Goal: Task Accomplishment & Management: Complete application form

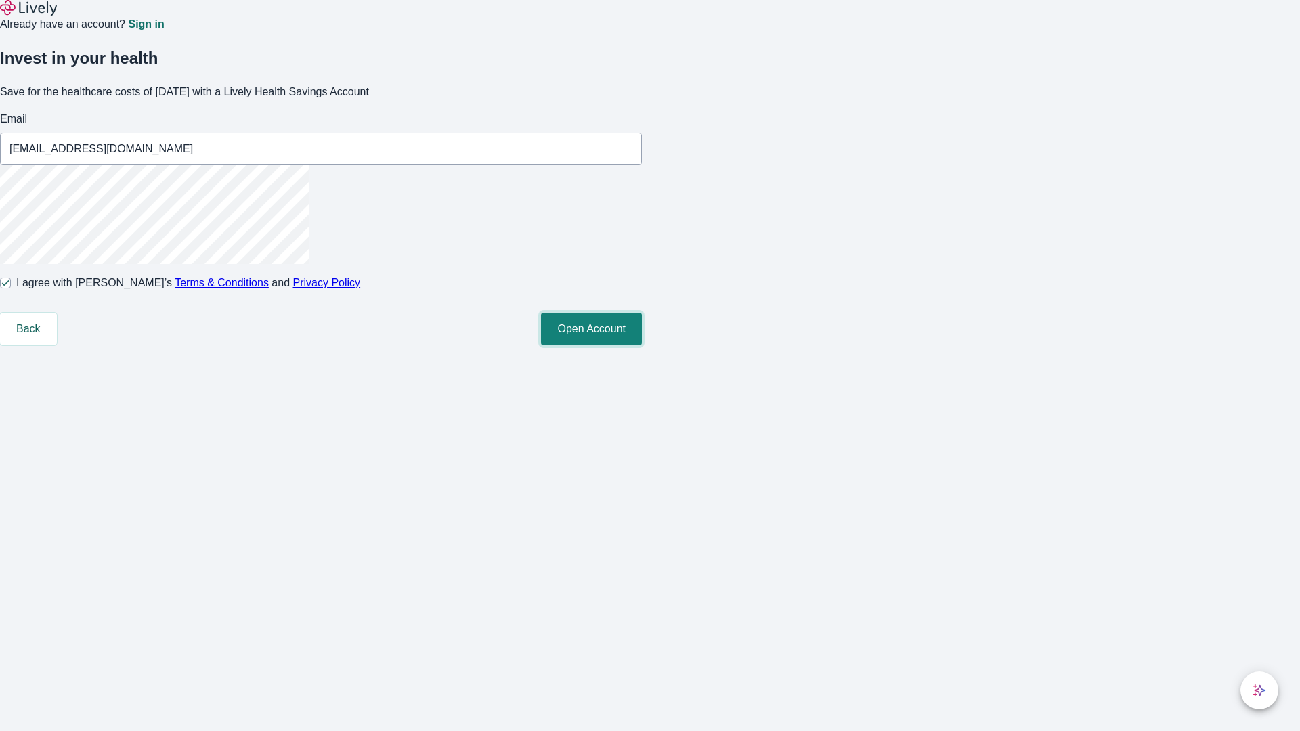
click at [642, 345] on button "Open Account" at bounding box center [591, 329] width 101 height 32
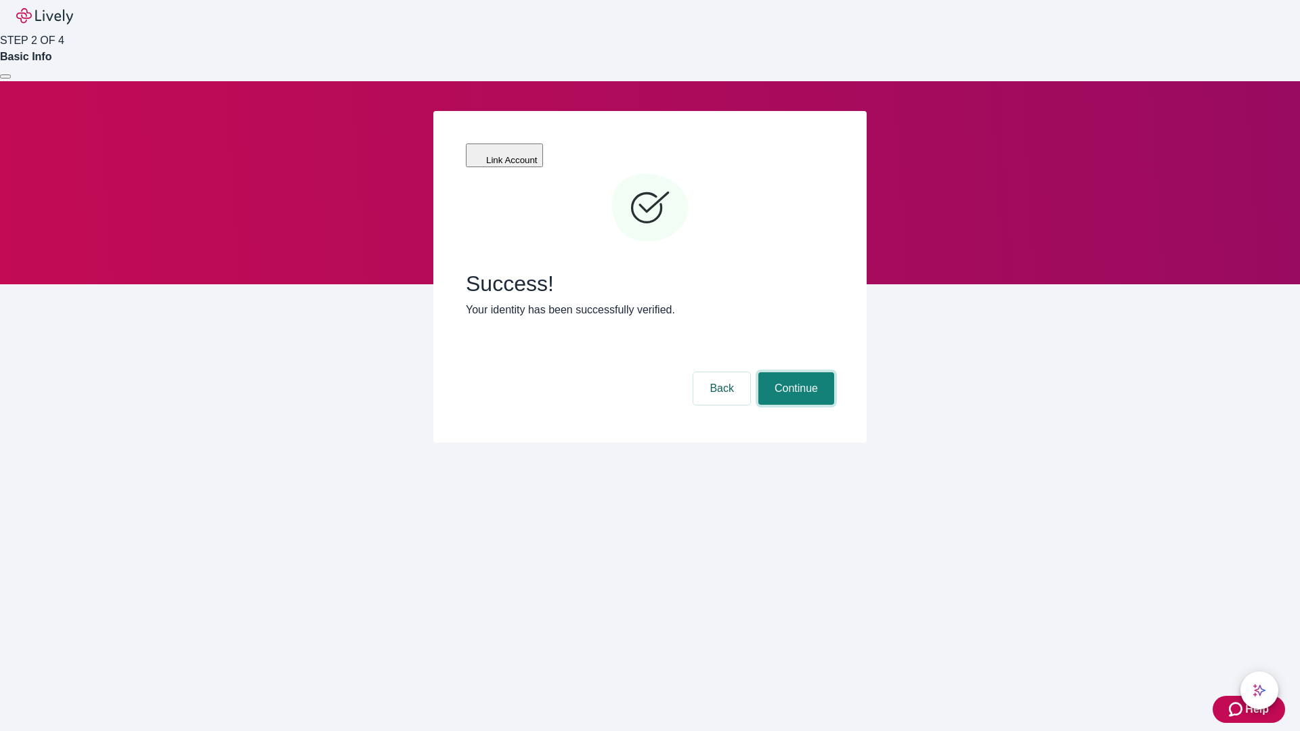
click at [794, 372] on button "Continue" at bounding box center [796, 388] width 76 height 32
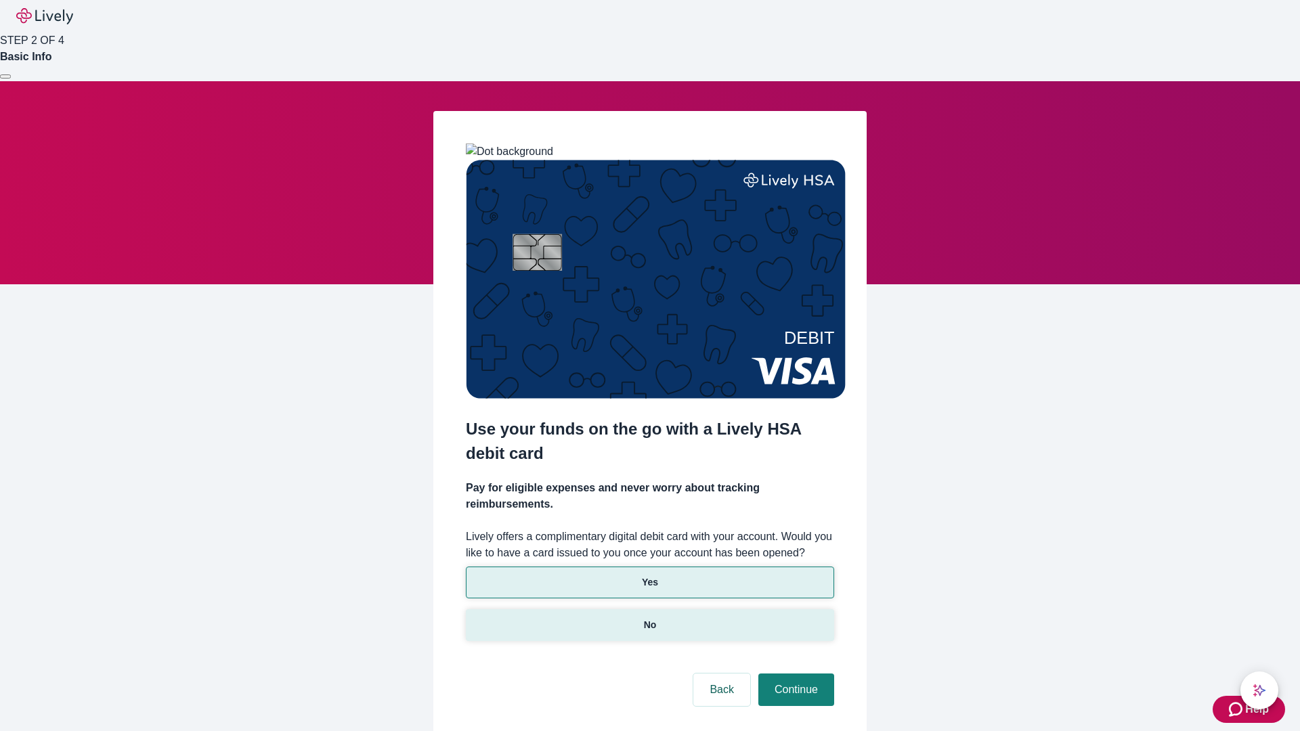
click at [649, 618] on p "No" at bounding box center [650, 625] width 13 height 14
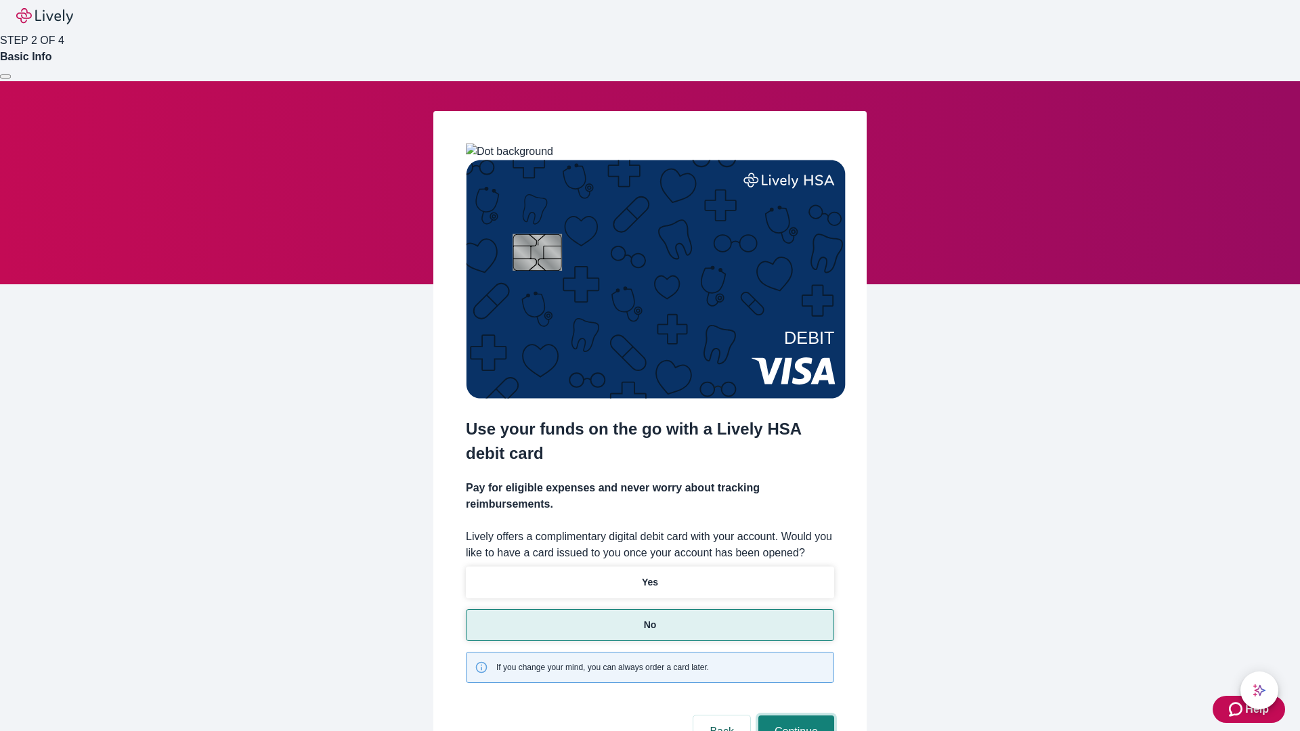
click at [794, 715] on button "Continue" at bounding box center [796, 731] width 76 height 32
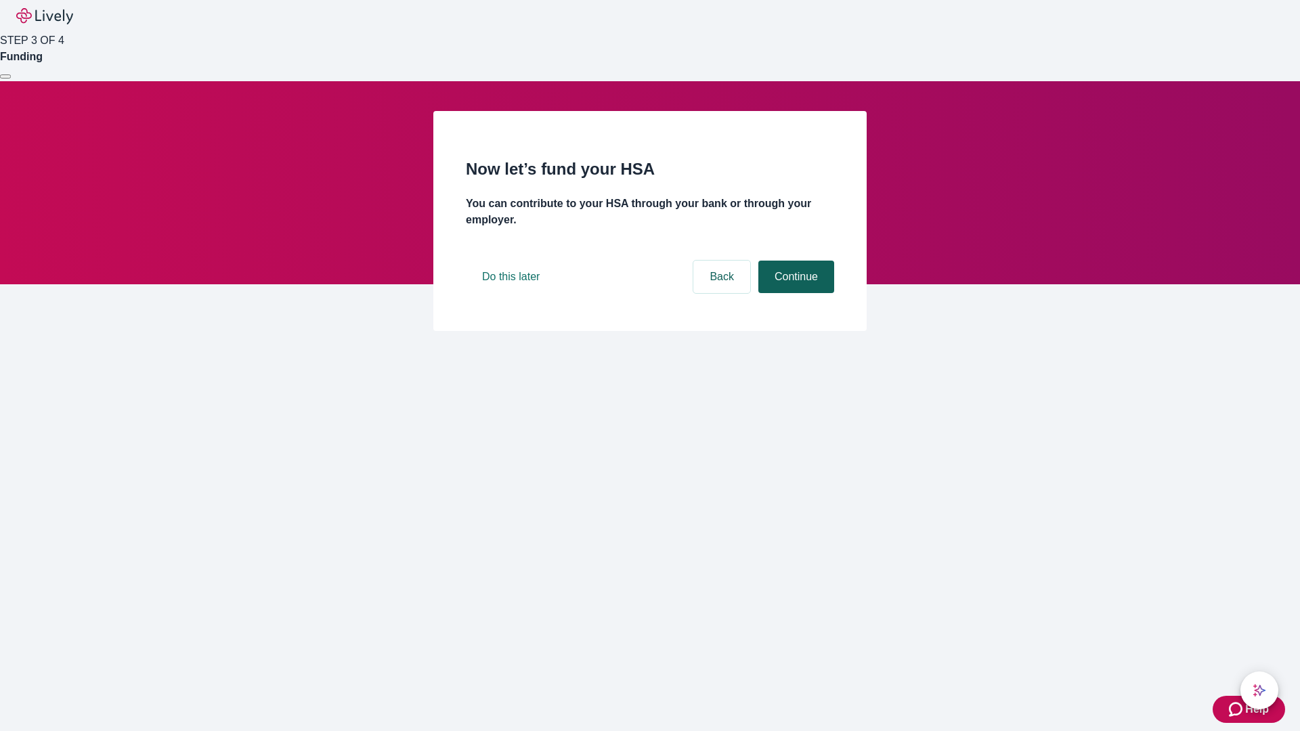
click at [794, 293] on button "Continue" at bounding box center [796, 277] width 76 height 32
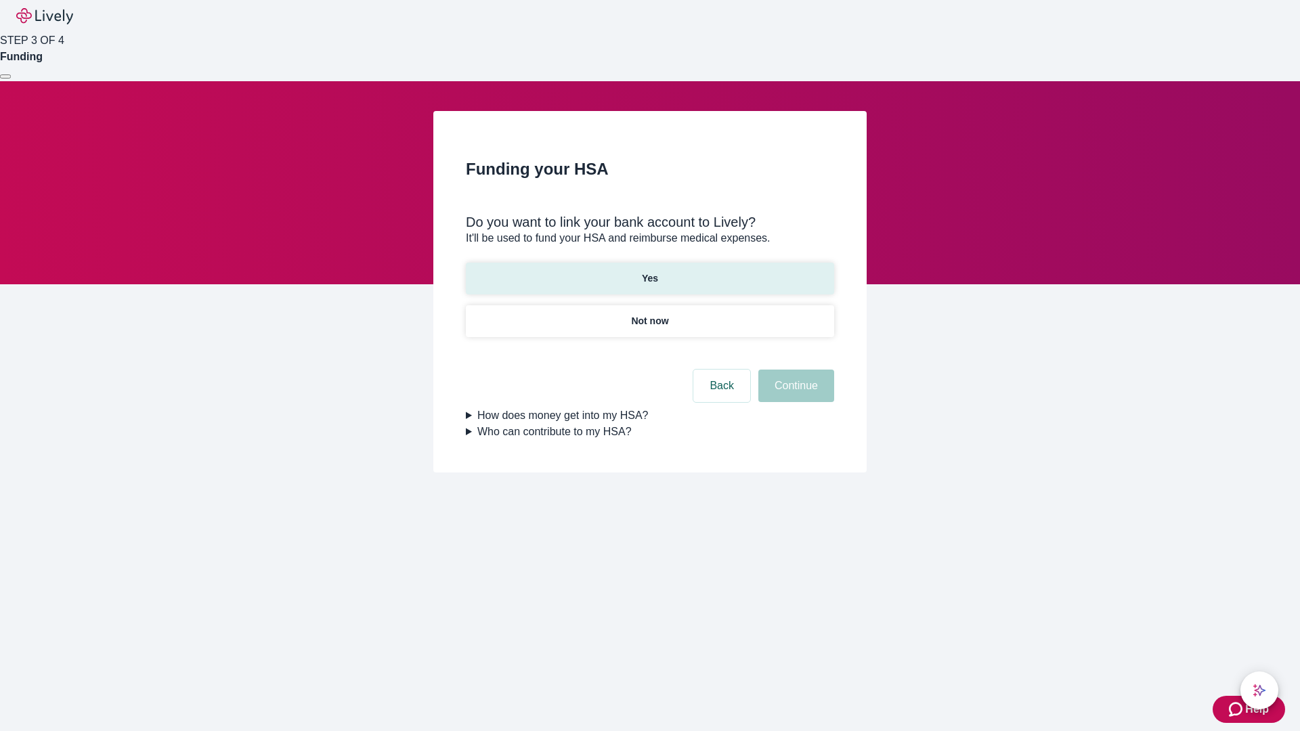
click at [649, 271] on p "Yes" at bounding box center [650, 278] width 16 height 14
click at [794, 370] on button "Continue" at bounding box center [796, 386] width 76 height 32
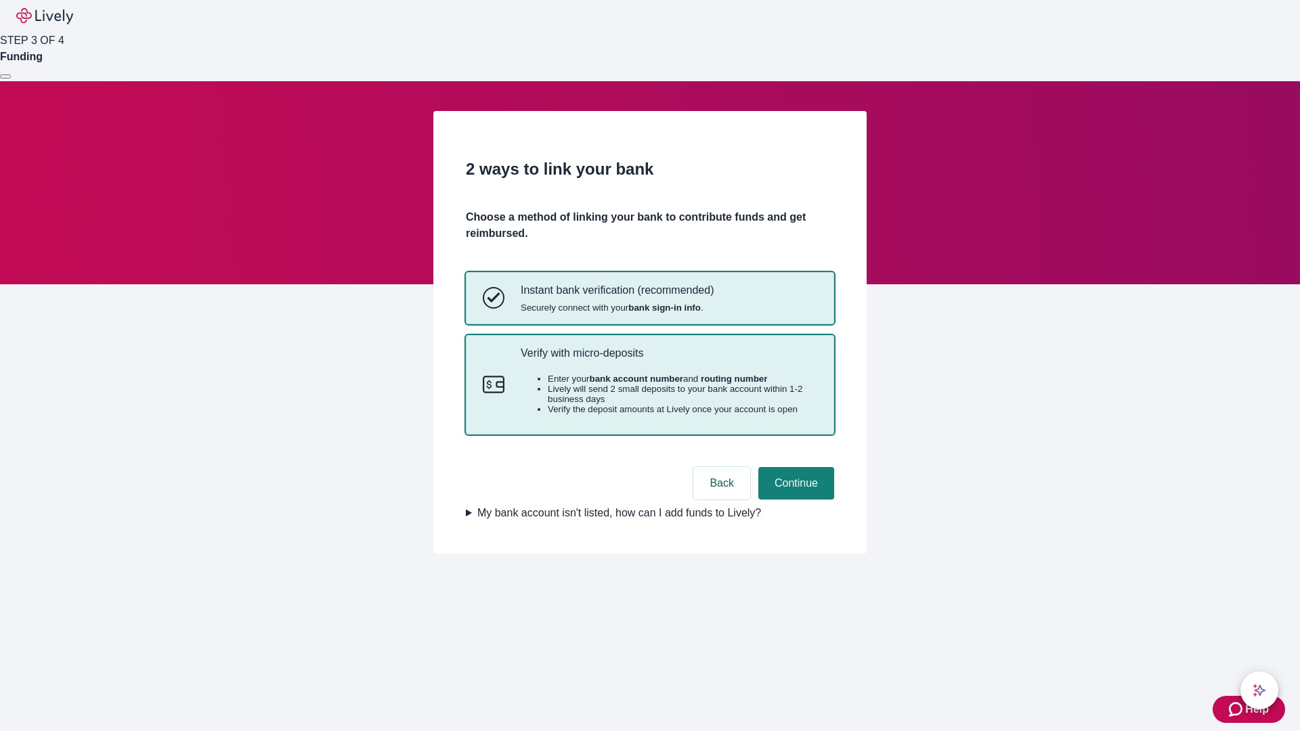
click at [668, 359] on p "Verify with micro-deposits" at bounding box center [669, 353] width 296 height 13
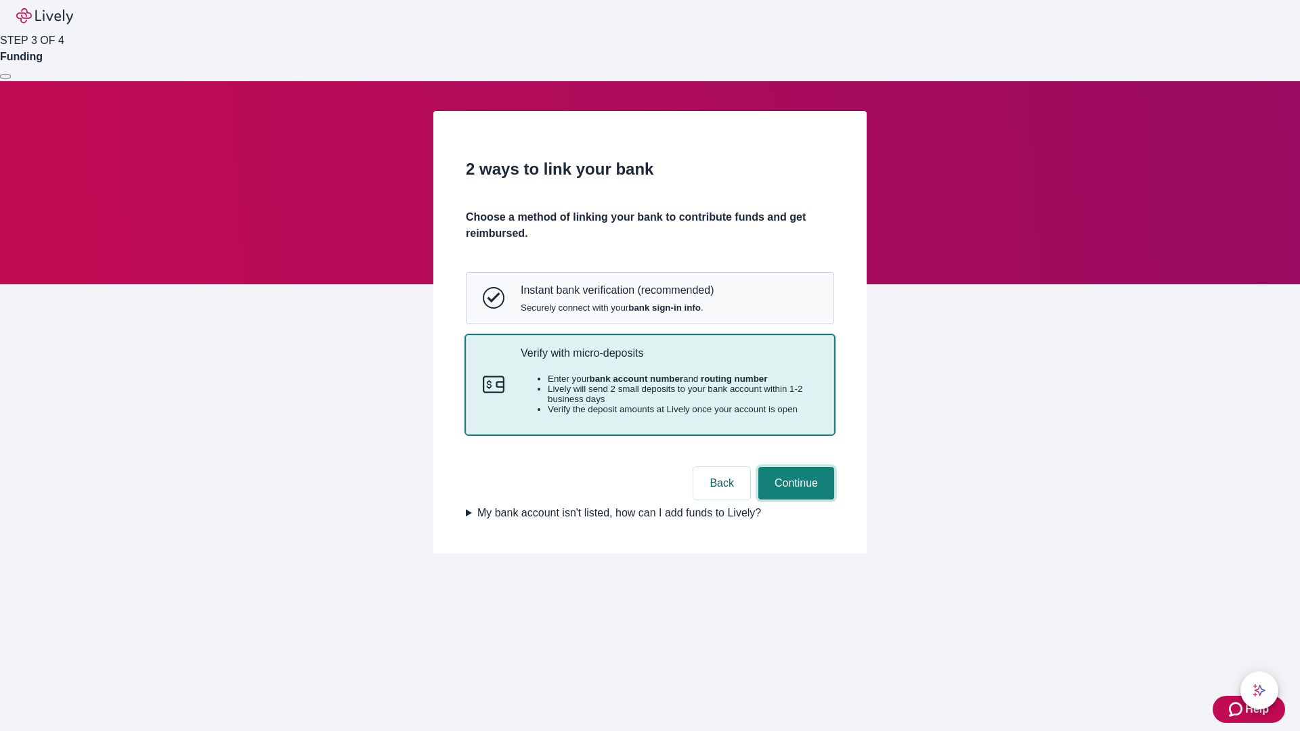
click at [794, 500] on button "Continue" at bounding box center [796, 483] width 76 height 32
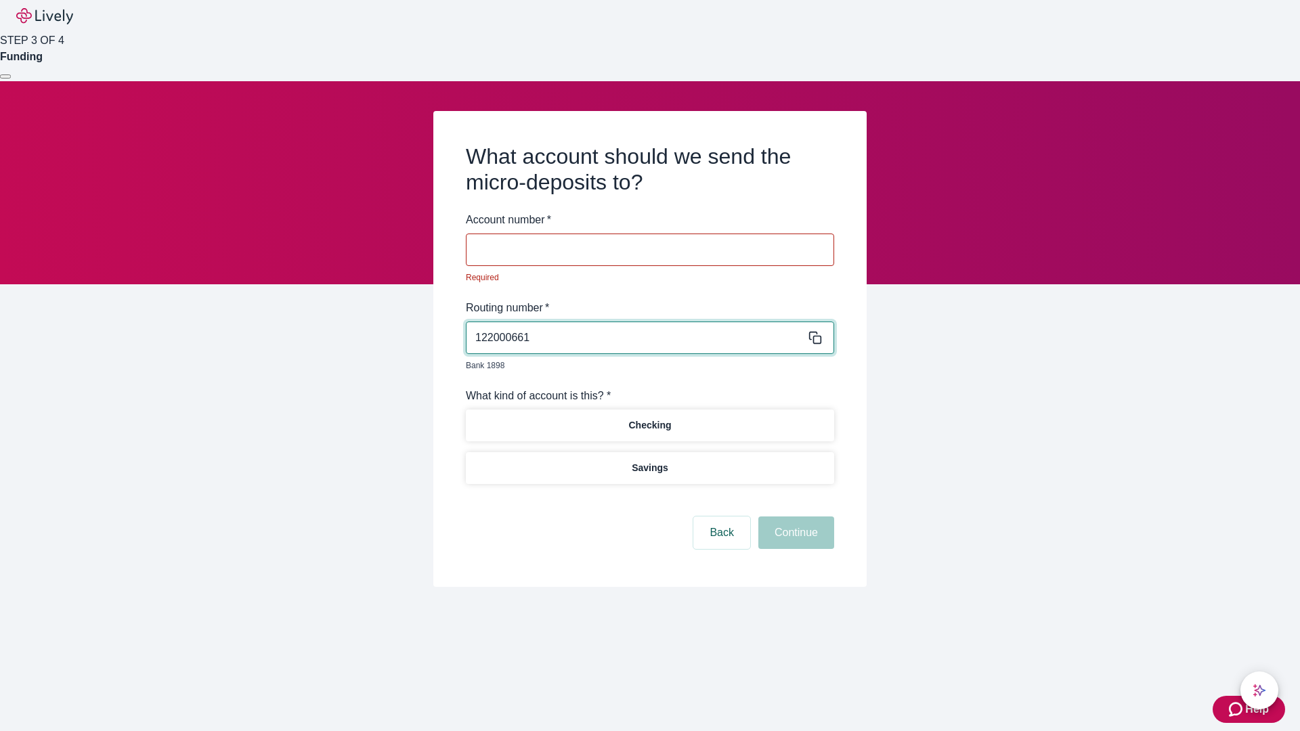
type input "122000661"
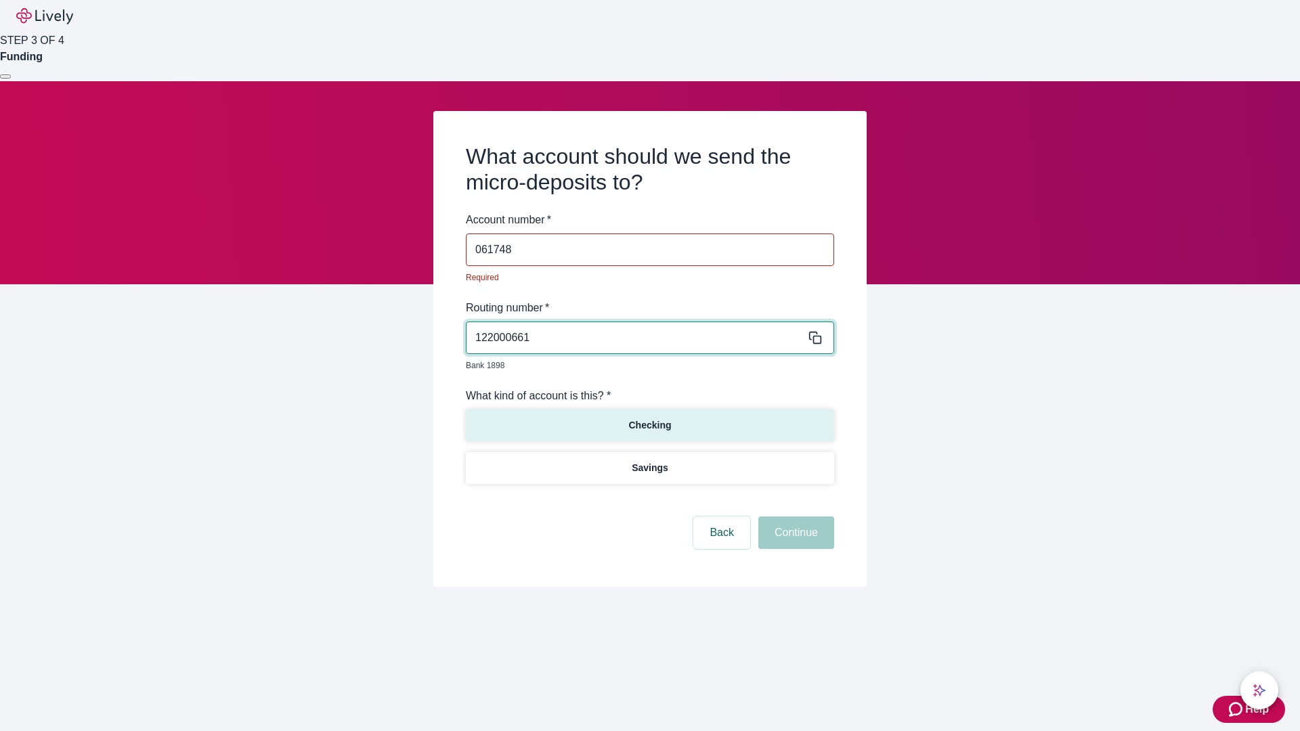
type input "061748"
click at [649, 418] on p "Checking" at bounding box center [649, 425] width 43 height 14
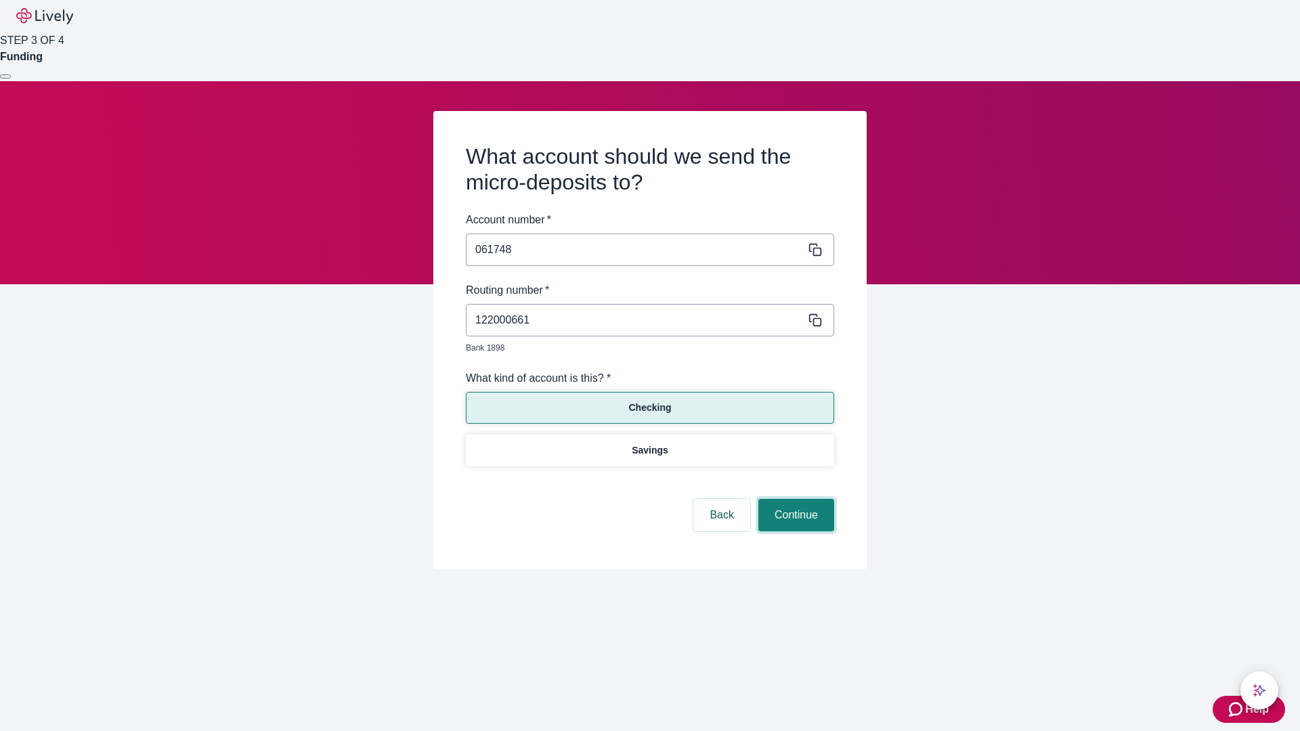
click at [794, 500] on button "Continue" at bounding box center [796, 515] width 76 height 32
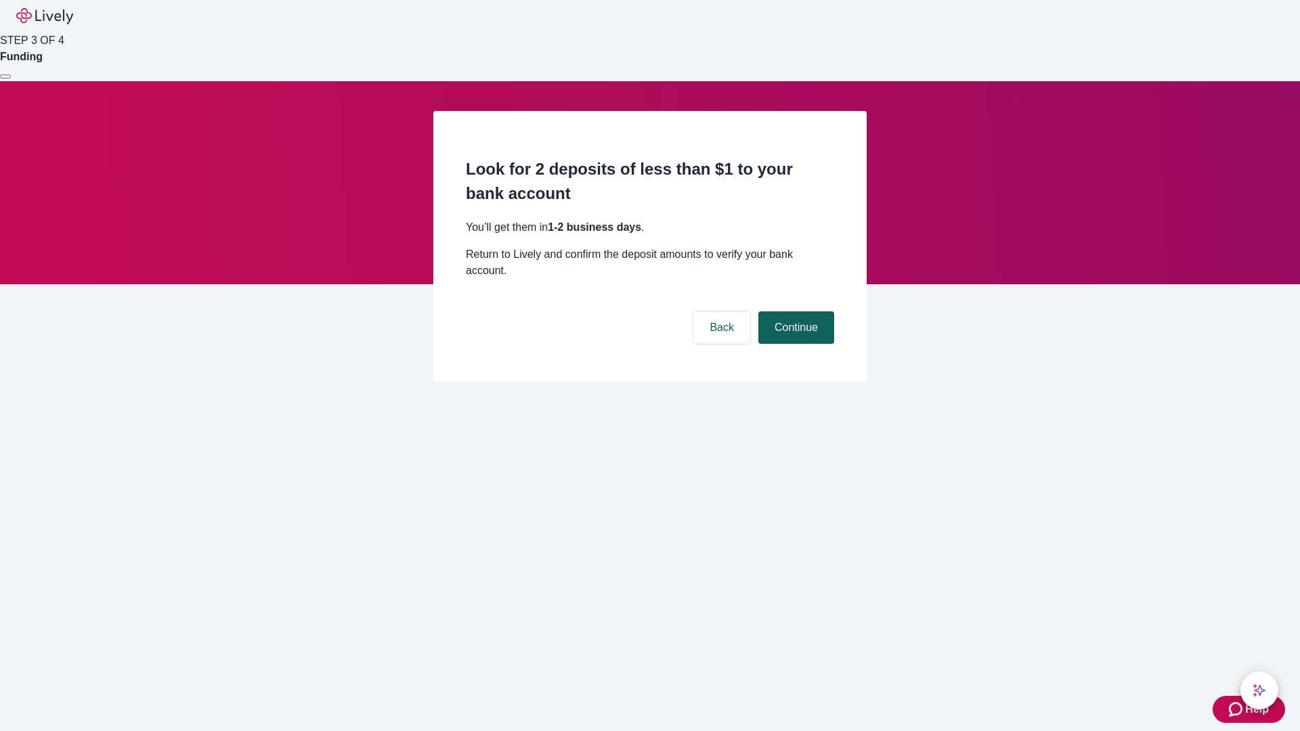
click at [794, 311] on button "Continue" at bounding box center [796, 327] width 76 height 32
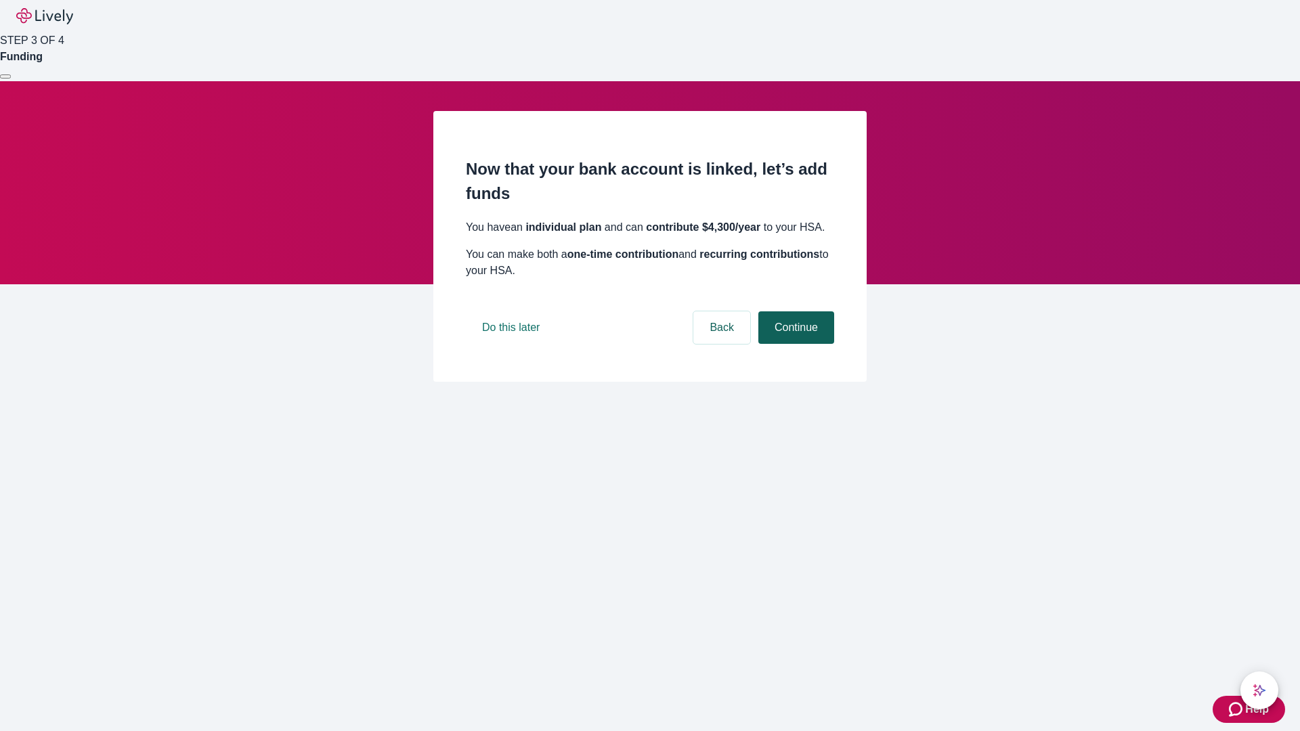
click at [794, 344] on button "Continue" at bounding box center [796, 327] width 76 height 32
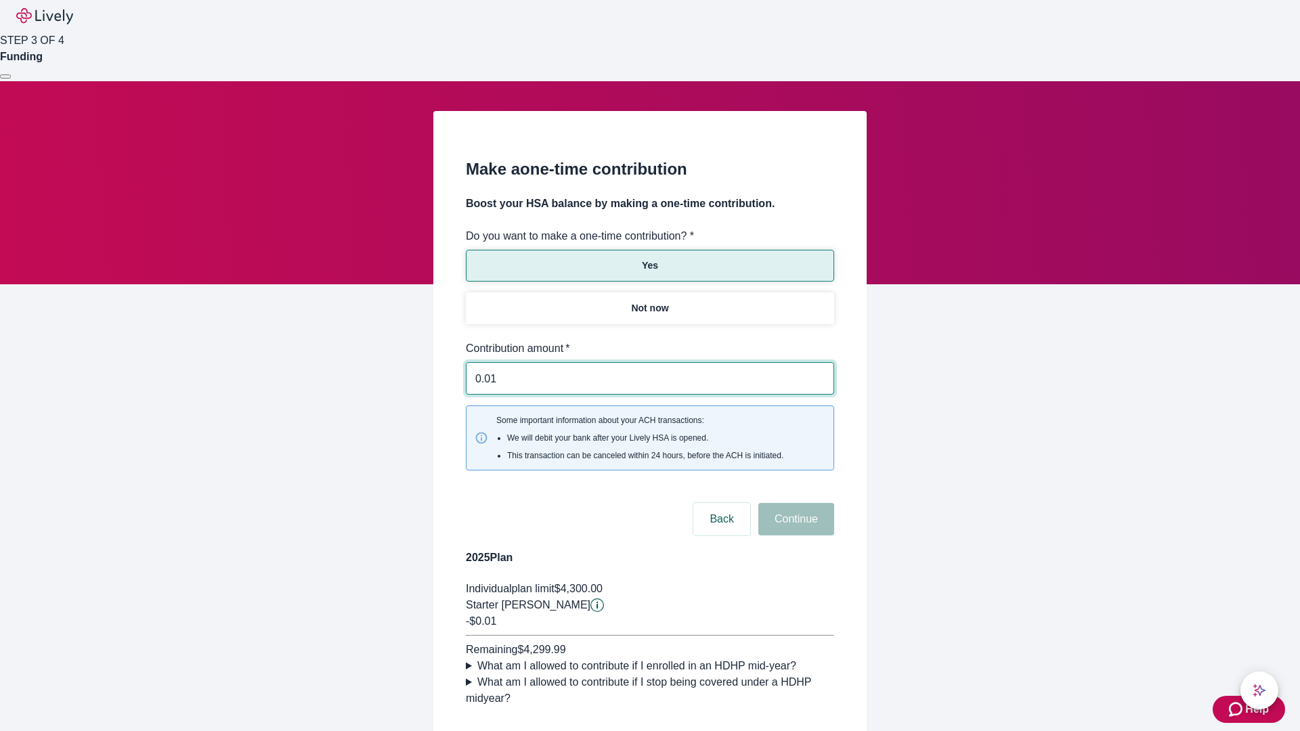
type input "0.01"
click at [794, 503] on button "Continue" at bounding box center [796, 519] width 76 height 32
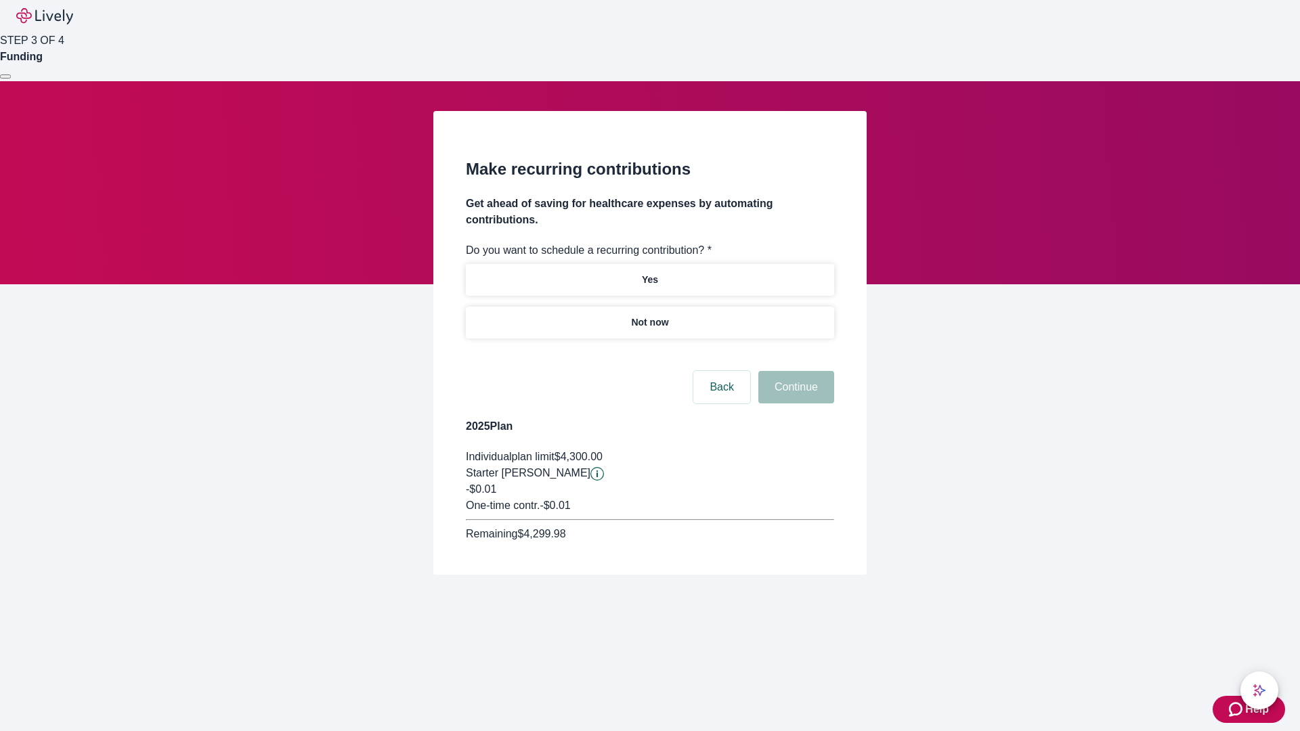
click at [649, 315] on p "Not now" at bounding box center [649, 322] width 37 height 14
click at [794, 371] on button "Continue" at bounding box center [796, 387] width 76 height 32
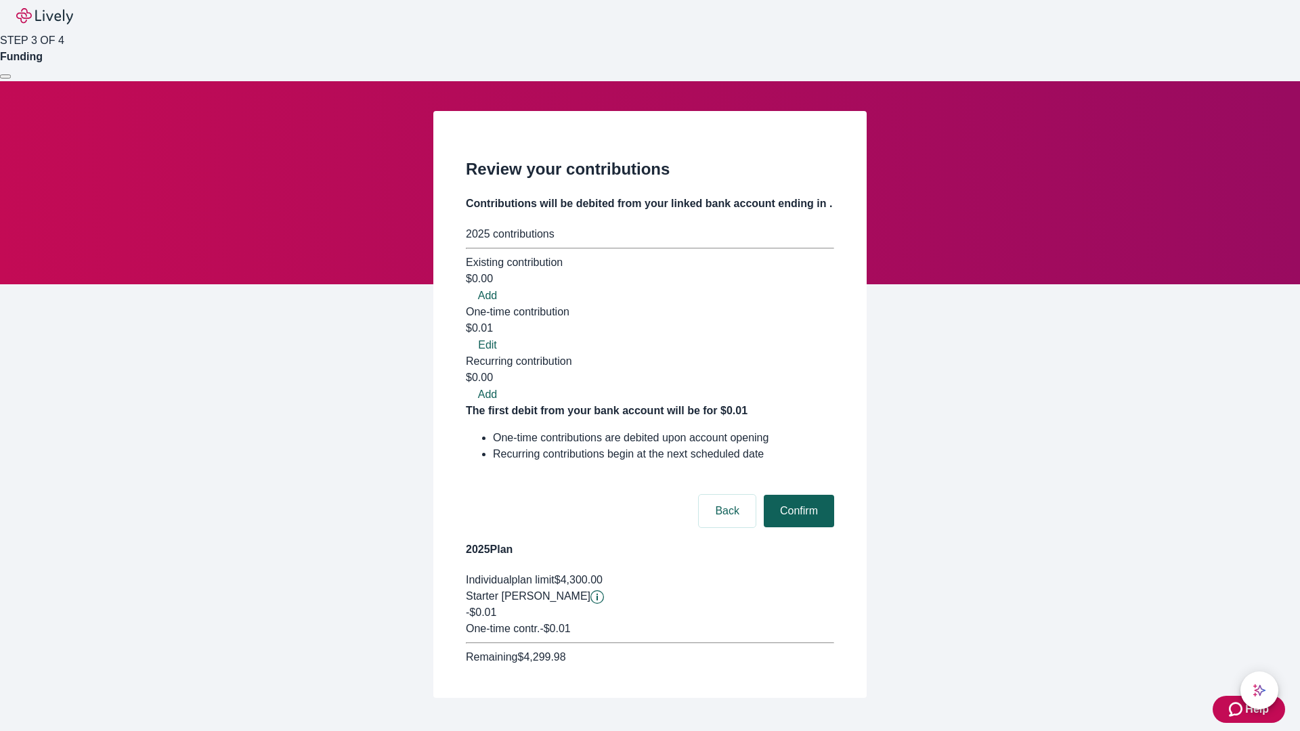
click at [797, 495] on button "Confirm" at bounding box center [799, 511] width 70 height 32
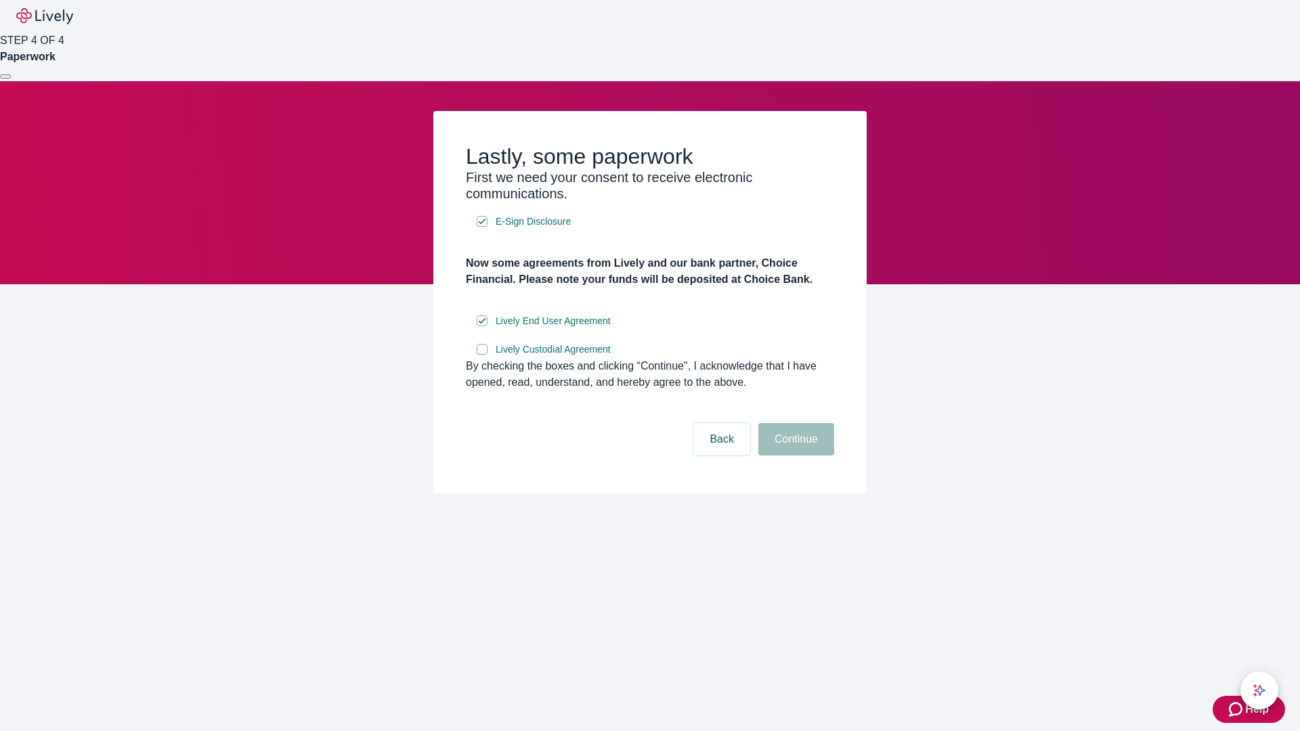
click at [482, 355] on input "Lively Custodial Agreement" at bounding box center [482, 349] width 11 height 11
checkbox input "true"
click at [794, 456] on button "Continue" at bounding box center [796, 439] width 76 height 32
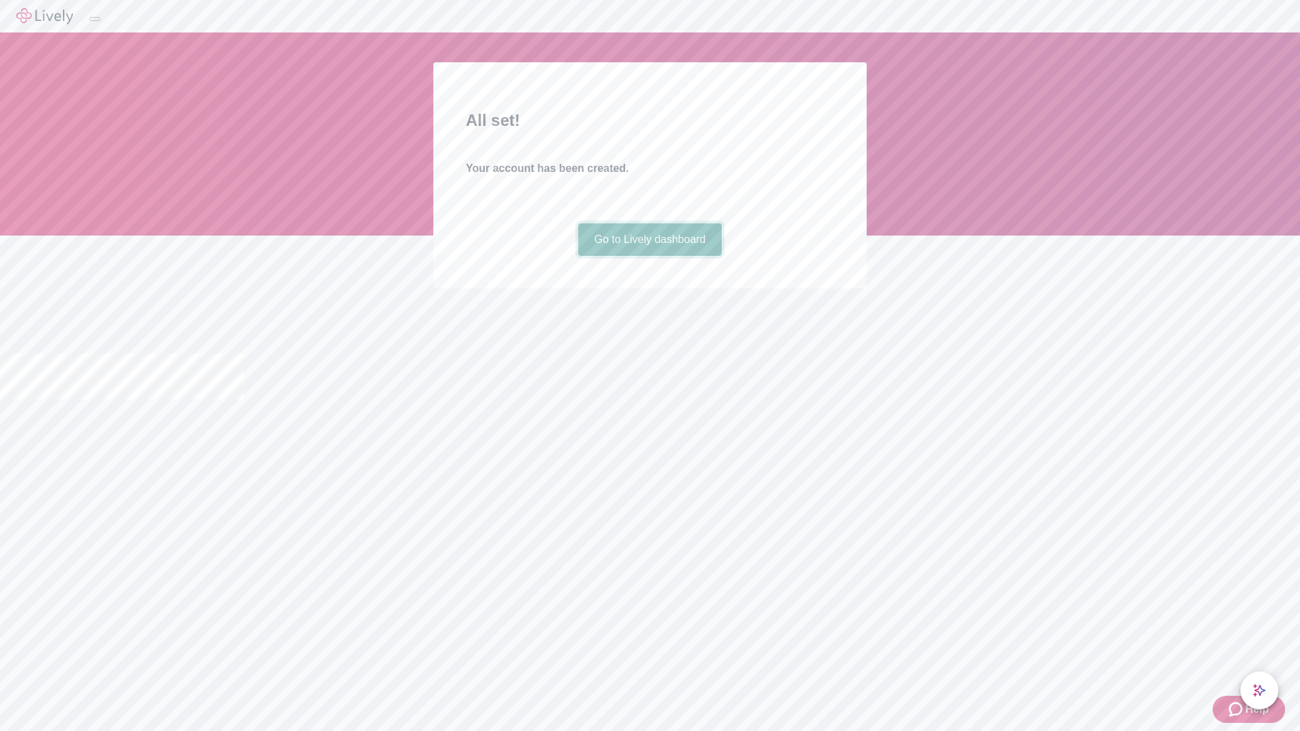
click at [649, 256] on link "Go to Lively dashboard" at bounding box center [650, 239] width 144 height 32
